Goal: Navigation & Orientation: Find specific page/section

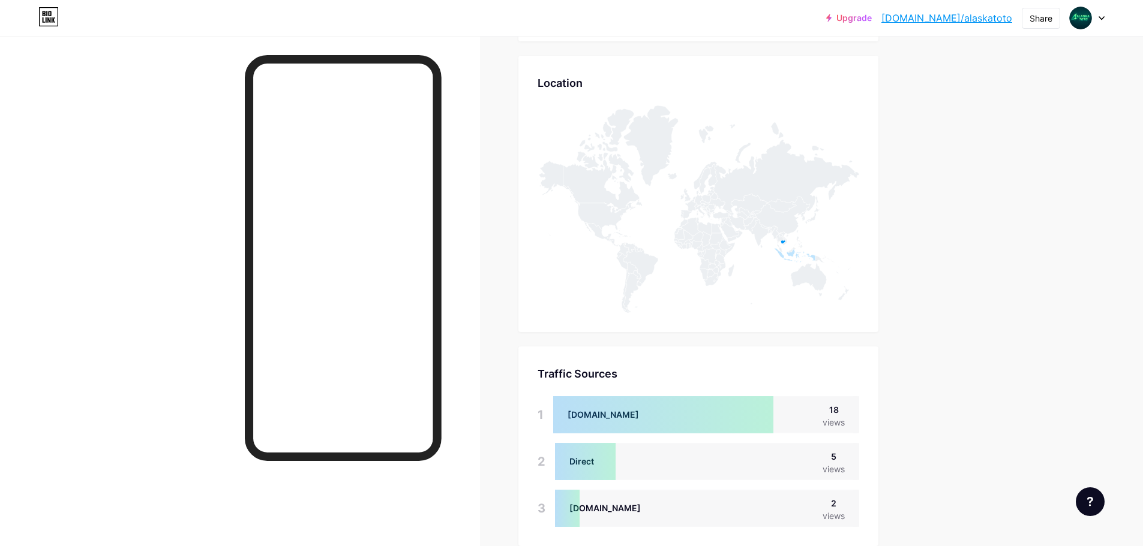
scroll to position [546, 1143]
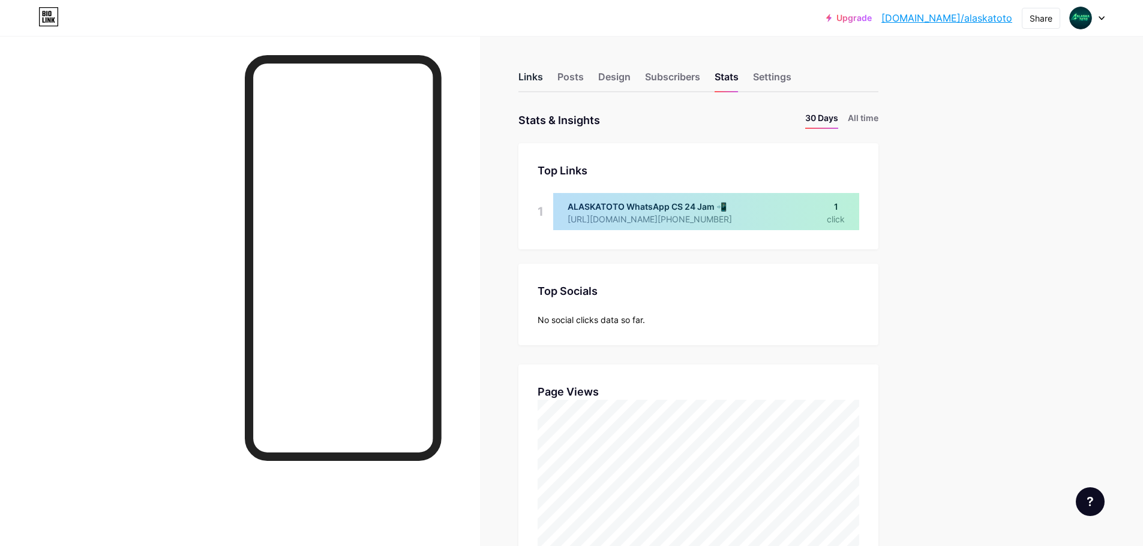
click at [538, 71] on div "Links" at bounding box center [530, 81] width 25 height 22
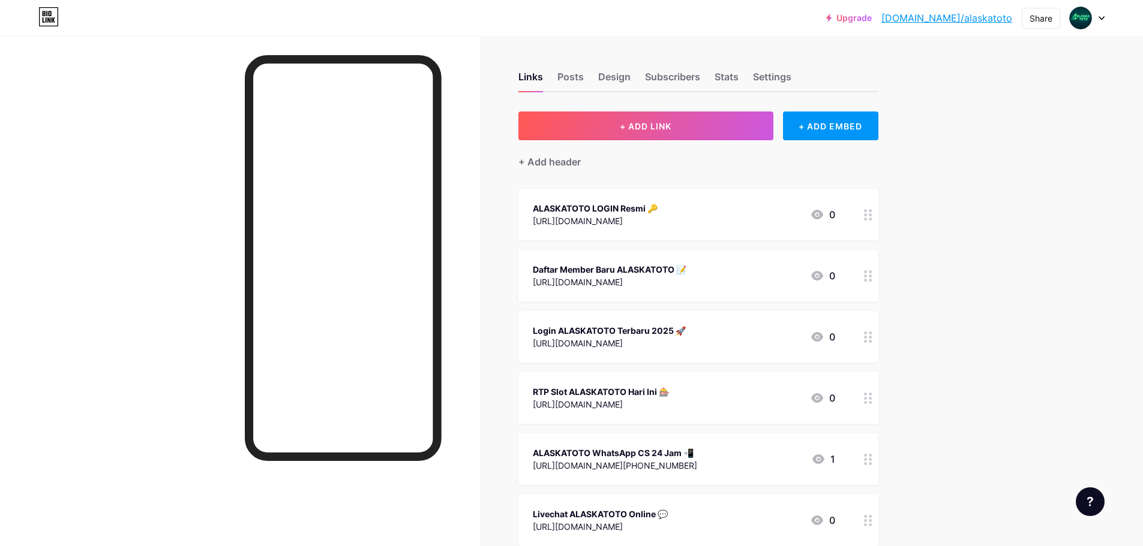
click at [1000, 13] on link "[DOMAIN_NAME]/alaskatoto" at bounding box center [946, 18] width 131 height 14
